Goal: Navigation & Orientation: Find specific page/section

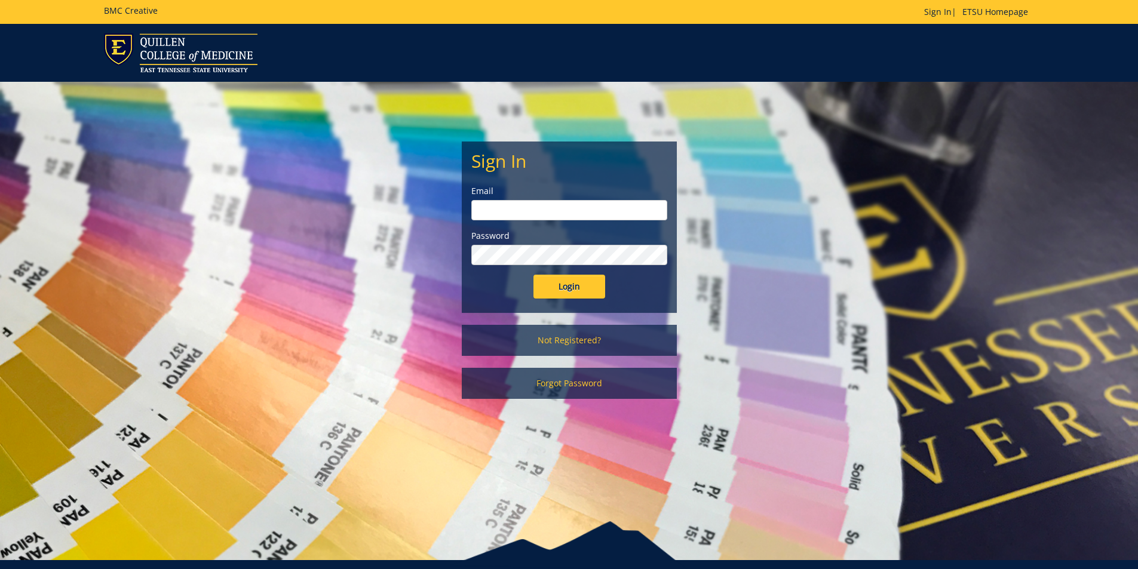
type input "[PERSON_NAME][EMAIL_ADDRESS][DOMAIN_NAME]"
click at [582, 298] on input "Login" at bounding box center [570, 287] width 72 height 24
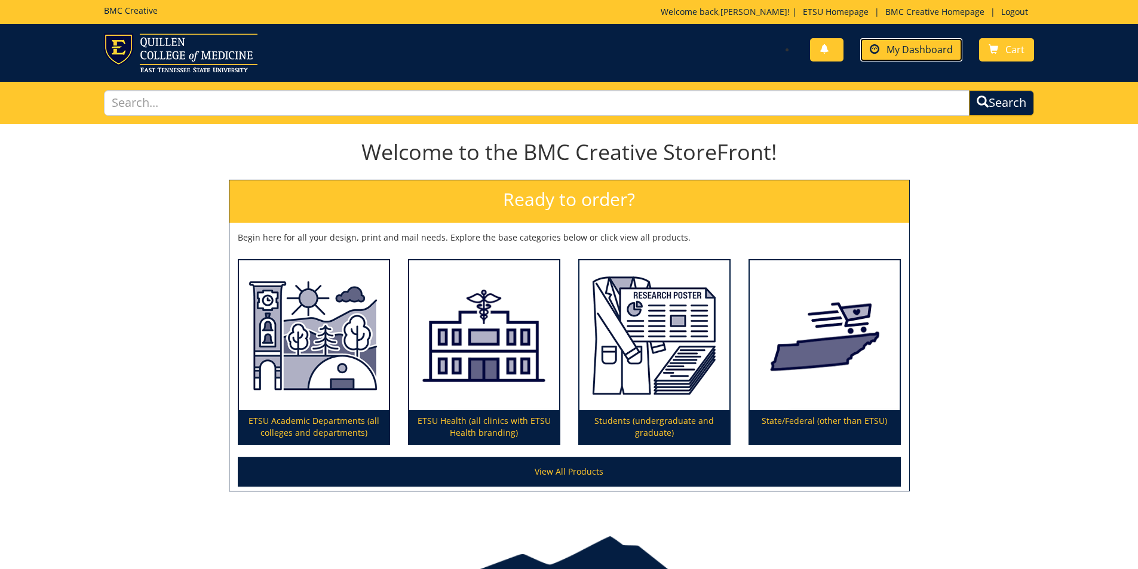
click at [902, 50] on span "My Dashboard" at bounding box center [920, 49] width 66 height 13
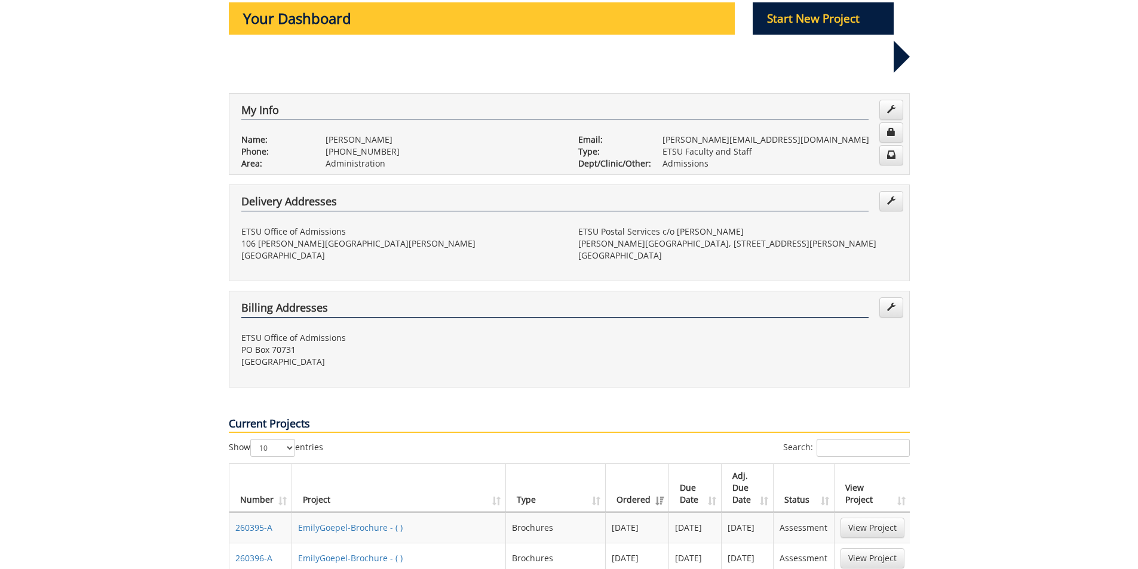
scroll to position [60, 0]
